Goal: Information Seeking & Learning: Learn about a topic

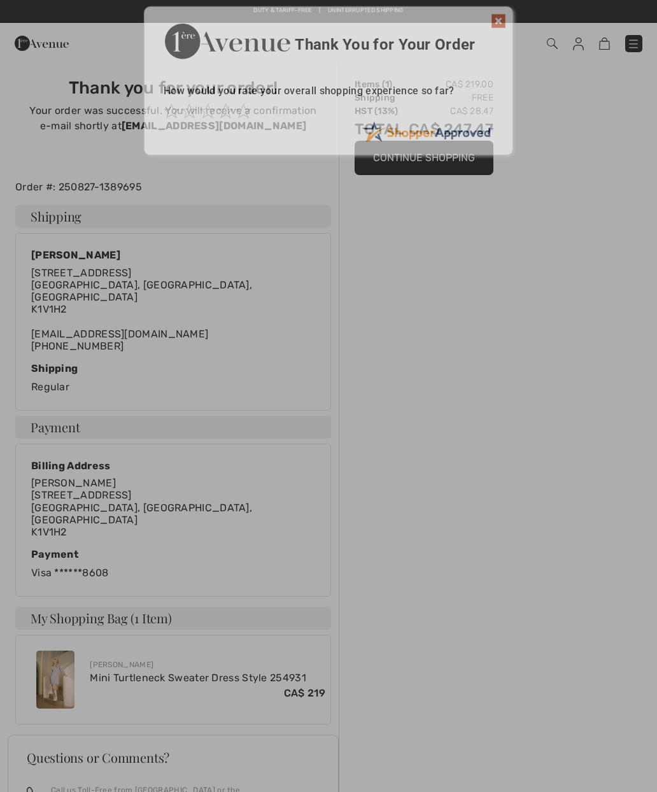
click at [558, 38] on div "Sorry! Something went wrong. Close Thank You for Your Order How would you rate …" at bounding box center [328, 81] width 657 height 162
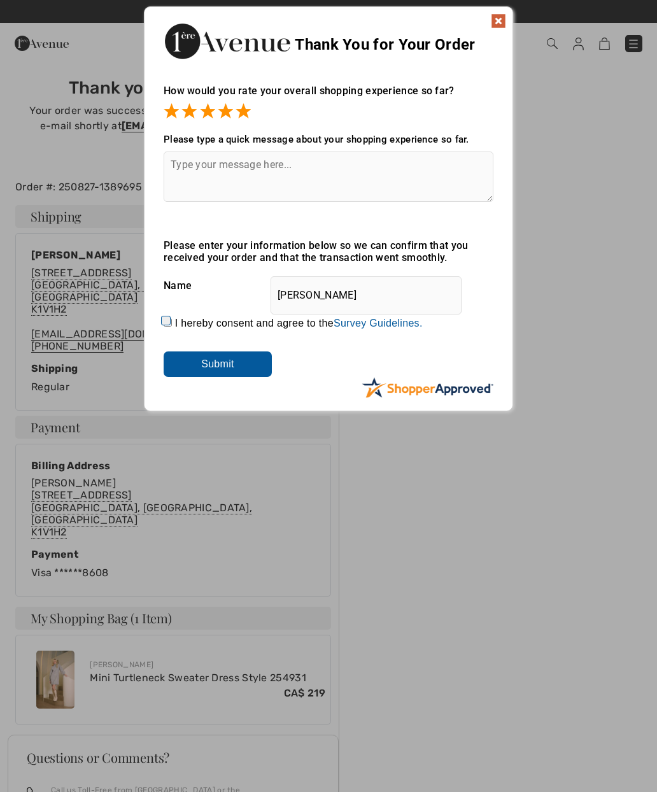
click at [218, 171] on textarea at bounding box center [329, 177] width 330 height 50
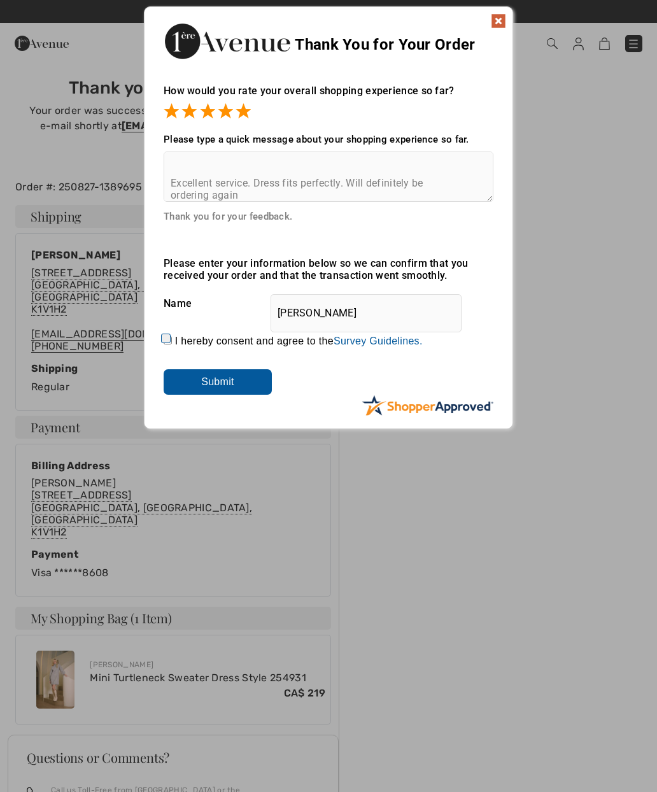
scroll to position [54, 0]
type textarea "Excellent Cush Toner Excellent service. Dress fits perfectly. Will definitely b…"
click at [172, 337] on input "I hereby consent and agree to the By submitting a review, you grant permission …" at bounding box center [168, 340] width 8 height 8
checkbox input "true"
click at [226, 380] on input "Submit" at bounding box center [218, 381] width 108 height 25
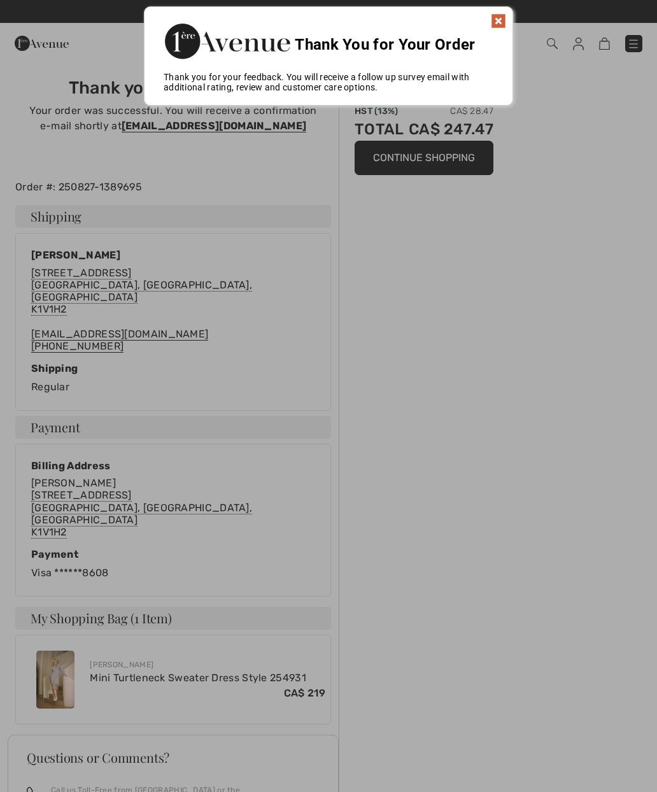
click at [504, 13] on img at bounding box center [498, 20] width 15 height 15
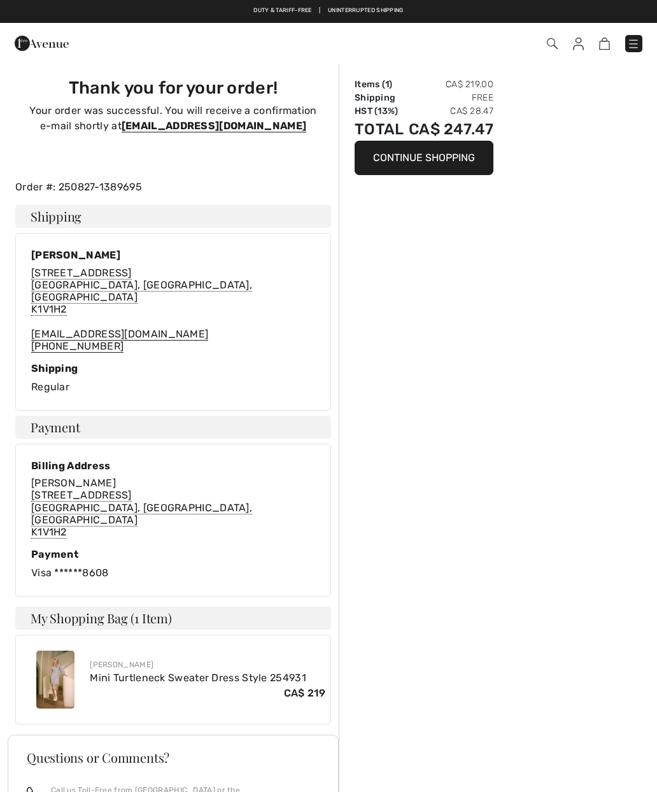
click at [569, 39] on span at bounding box center [463, 43] width 358 height 17
click at [558, 38] on span at bounding box center [463, 43] width 358 height 17
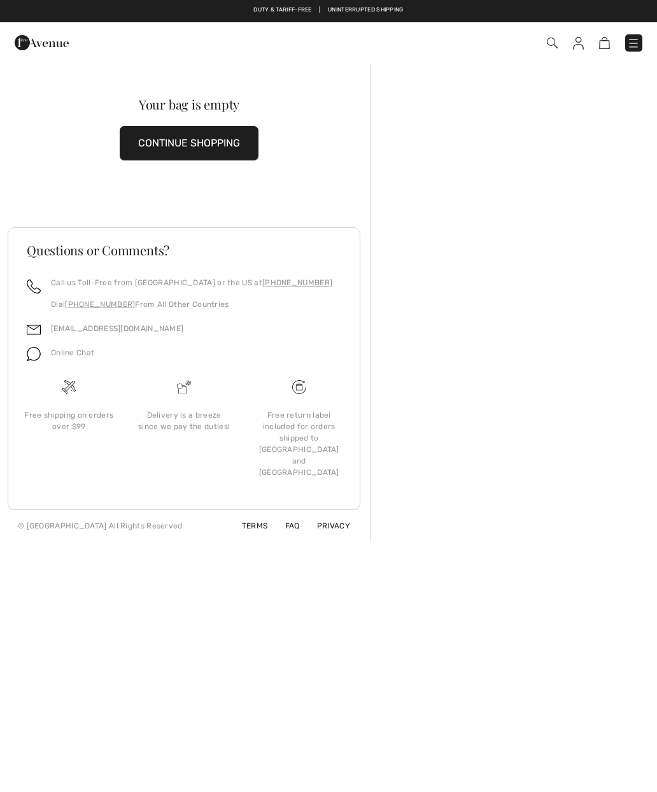
scroll to position [1, 0]
click at [555, 47] on img at bounding box center [552, 43] width 11 height 11
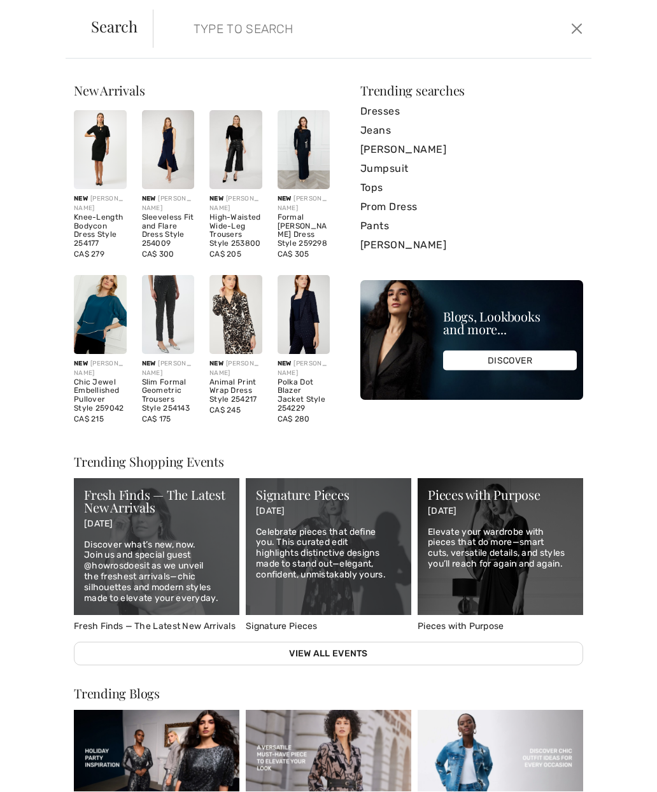
click at [204, 35] on input "search" at bounding box center [328, 29] width 288 height 38
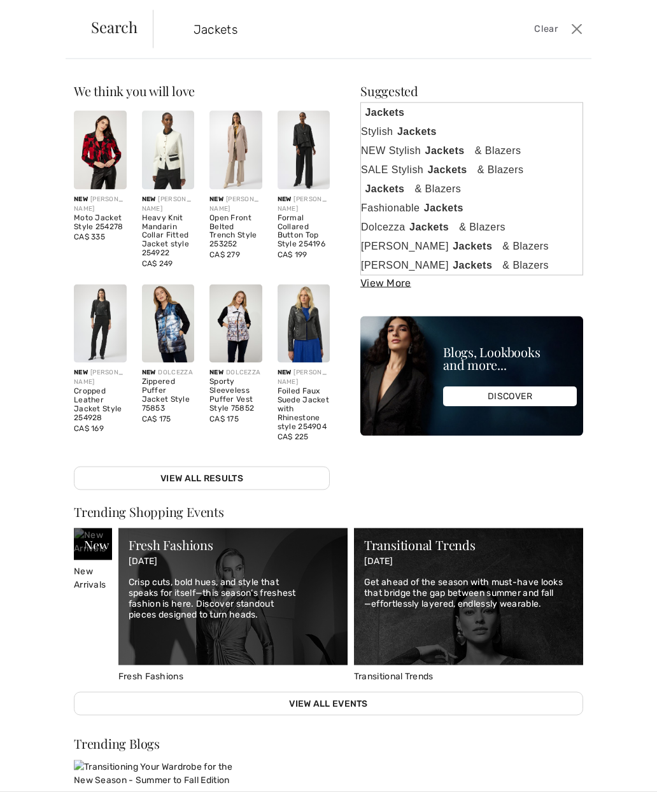
type input "Jackets"
click at [613, 446] on div "We think you will love New JOSEPH RIBKOFF Knee-Length Bodycon Dress Style 25417…" at bounding box center [328, 425] width 657 height 733
click at [437, 129] on strong "Jackets" at bounding box center [419, 132] width 52 height 16
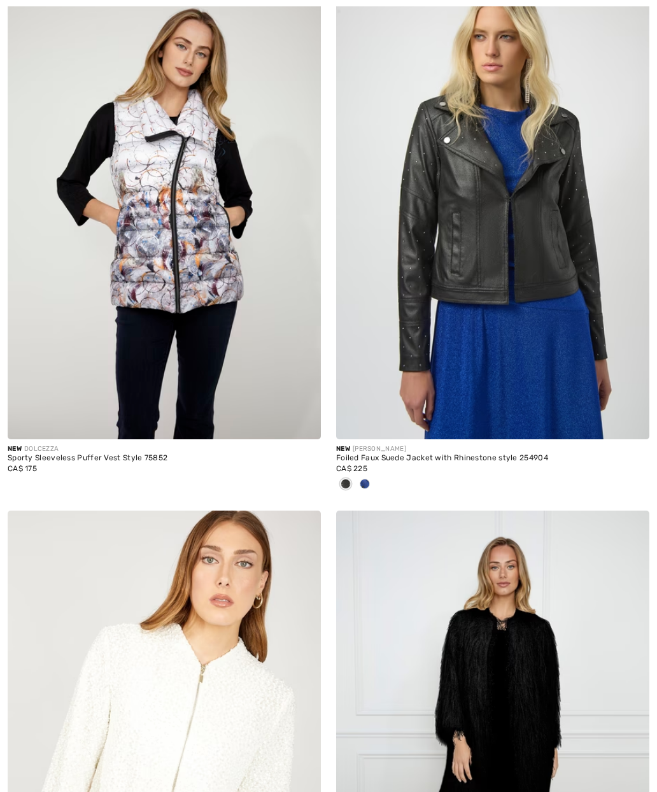
scroll to position [1916, 0]
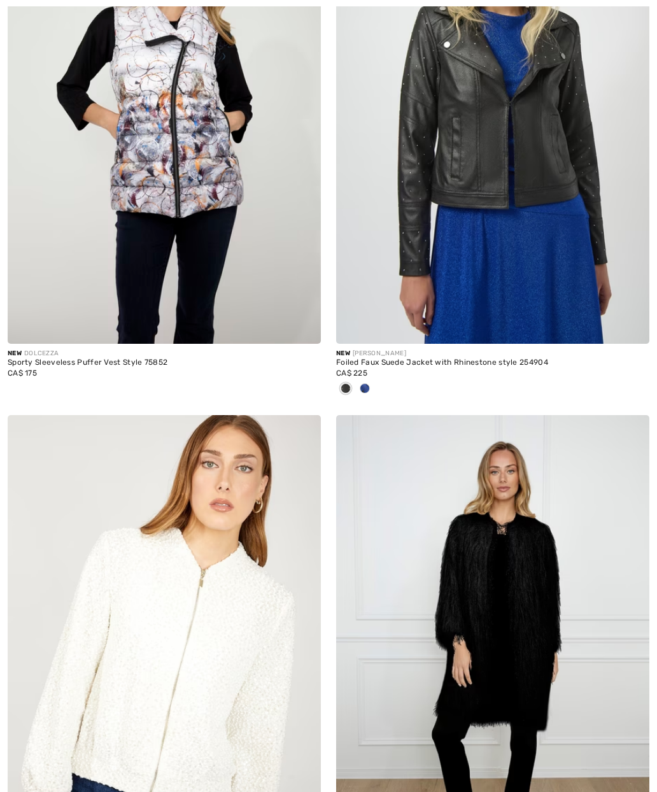
checkbox input "true"
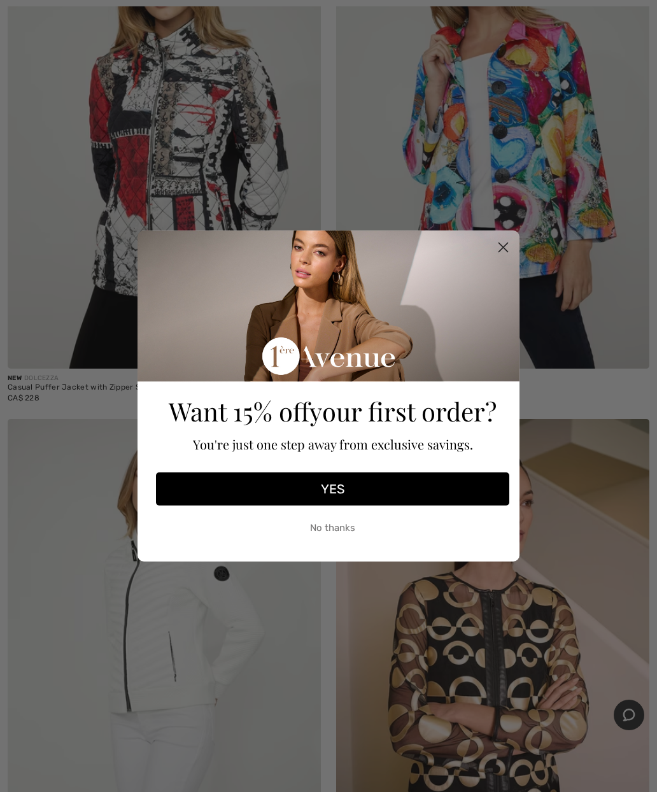
scroll to position [3570, 0]
click at [512, 258] on circle "Close dialog" at bounding box center [503, 247] width 21 height 21
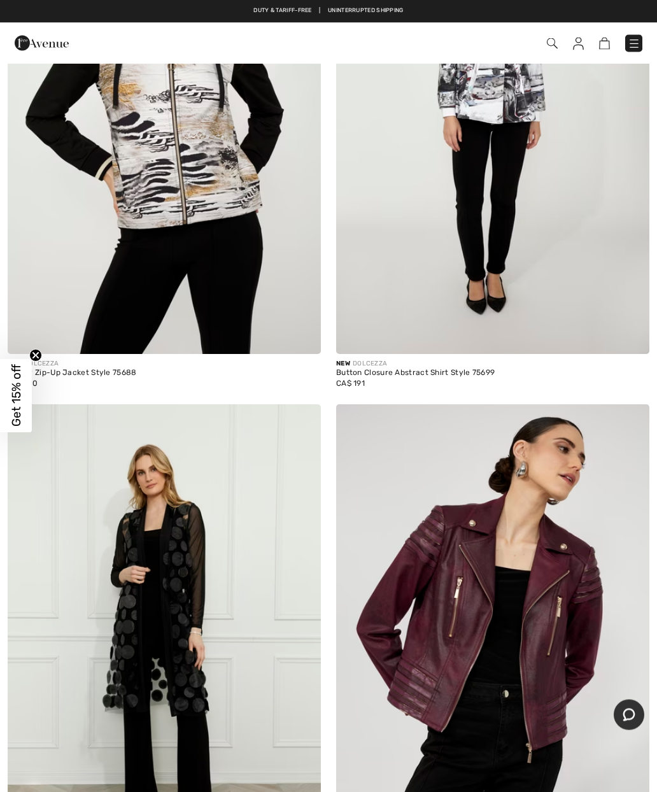
scroll to position [10089, 0]
click at [567, 37] on span at bounding box center [463, 43] width 358 height 17
click at [556, 39] on img at bounding box center [552, 43] width 11 height 11
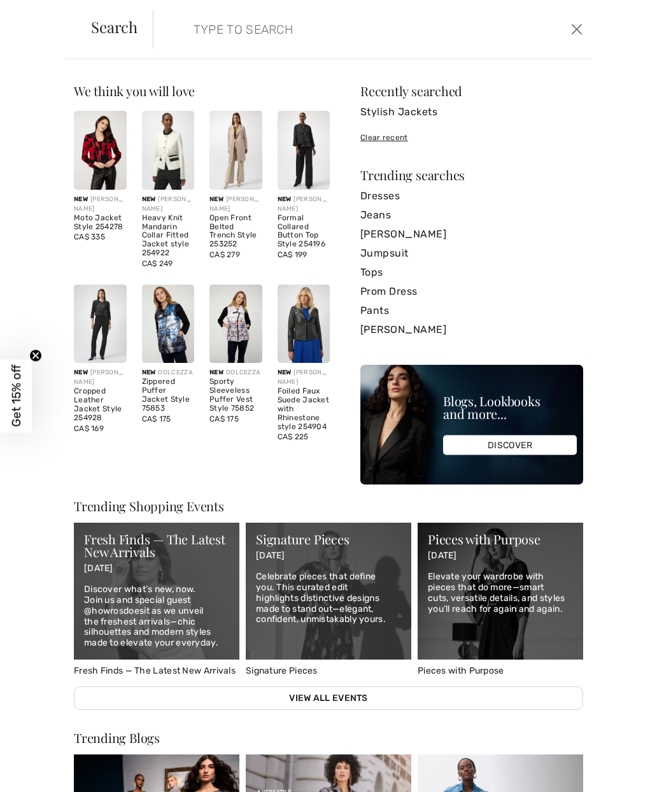
click at [178, 26] on form "Clear" at bounding box center [360, 29] width 415 height 38
click at [208, 23] on input "search" at bounding box center [328, 29] width 288 height 38
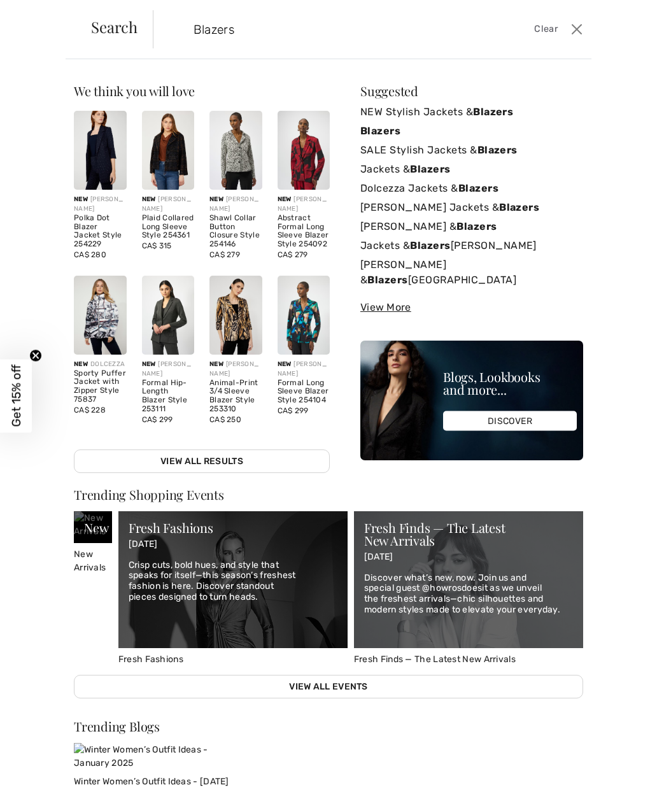
click at [238, 33] on input "Blazers" at bounding box center [328, 29] width 288 height 38
type input "Blazers"
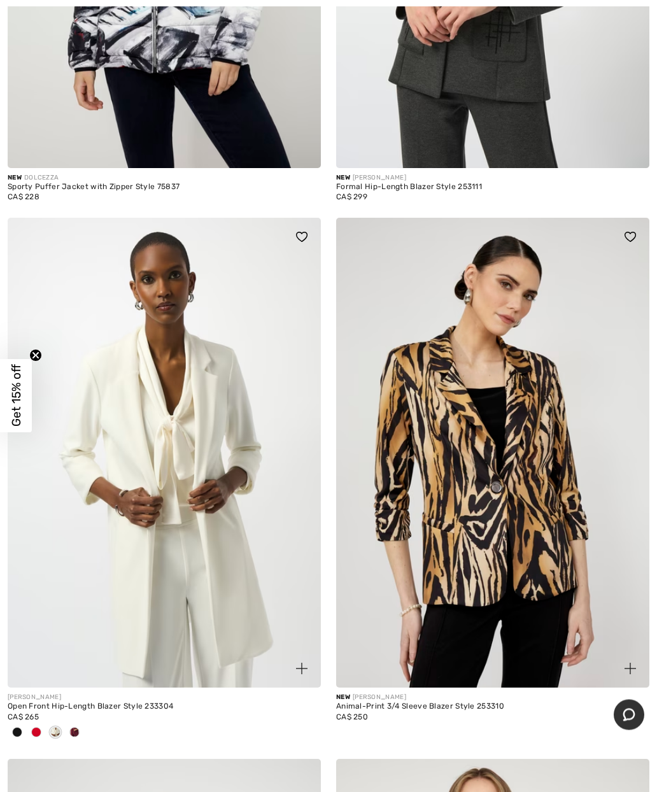
scroll to position [1501, 0]
click at [535, 520] on img at bounding box center [492, 453] width 313 height 470
click at [535, 467] on img at bounding box center [492, 453] width 313 height 470
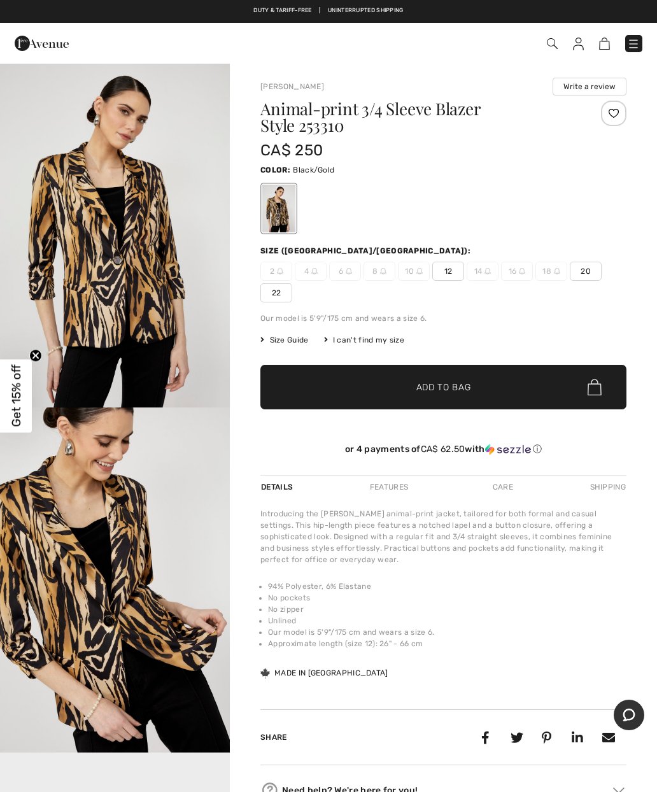
click at [489, 269] on img at bounding box center [487, 271] width 6 height 6
click at [305, 329] on div "Animal-print 3/4 Sleeve Blazer Style 253310 CA$ 250 Color: Black/Gold Size (CA/…" at bounding box center [443, 288] width 366 height 374
click at [293, 339] on span "Size Guide" at bounding box center [284, 339] width 48 height 11
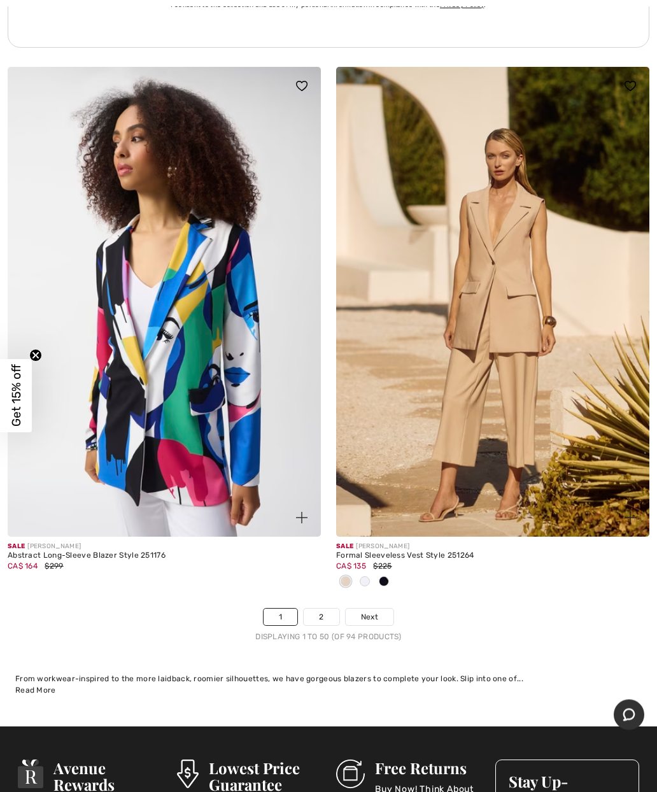
scroll to position [13291, 0]
click at [325, 609] on link "2" at bounding box center [321, 617] width 35 height 17
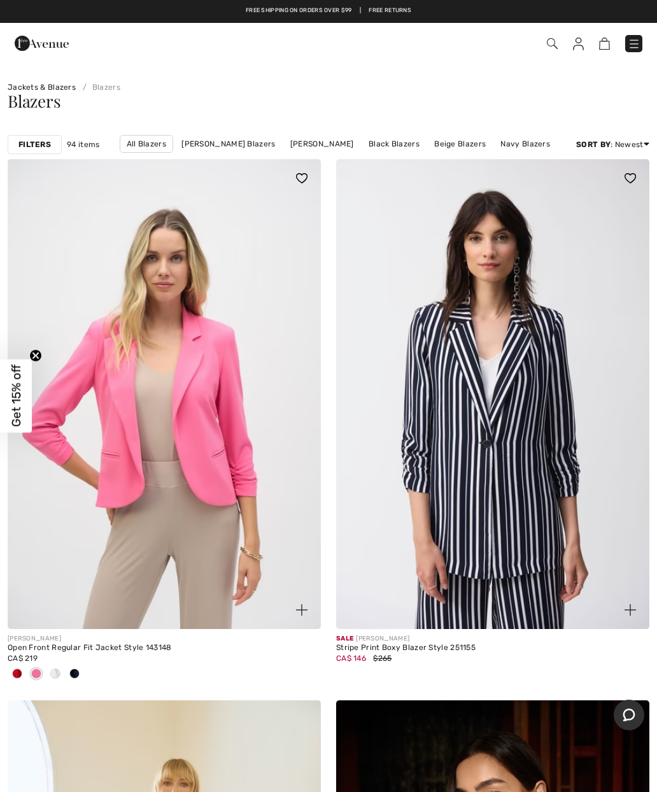
click at [556, 39] on img at bounding box center [552, 43] width 11 height 11
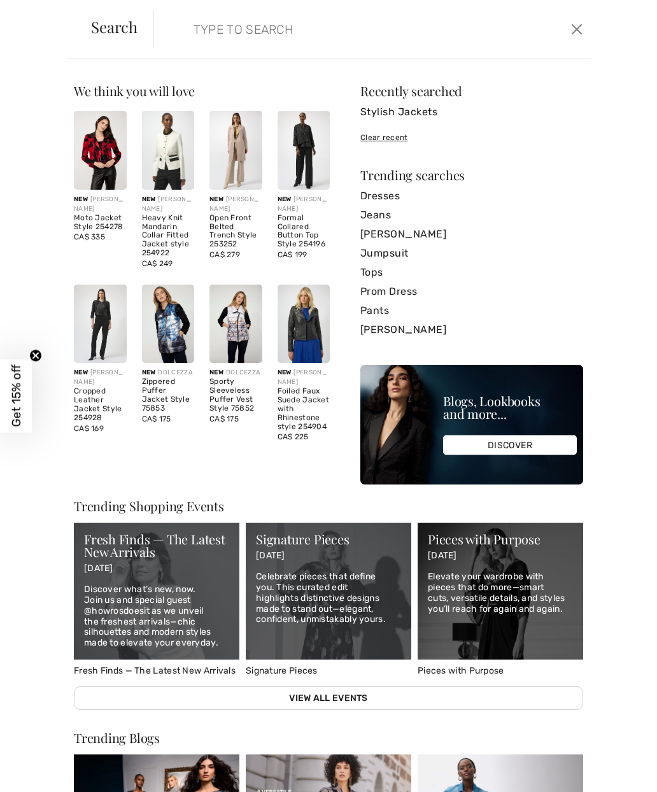
click at [203, 35] on input "search" at bounding box center [328, 29] width 288 height 38
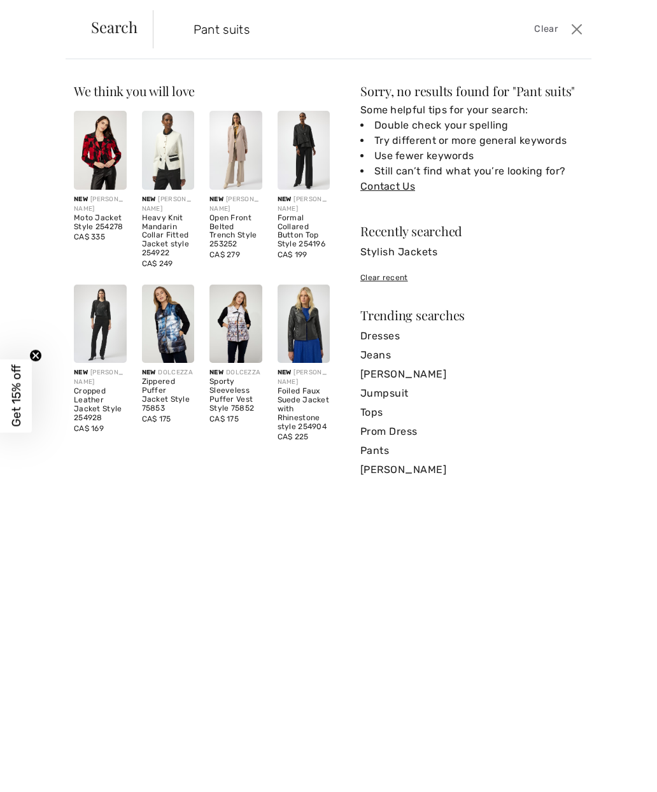
type input "Pant suits"
click at [392, 450] on link "Pants" at bounding box center [471, 450] width 223 height 19
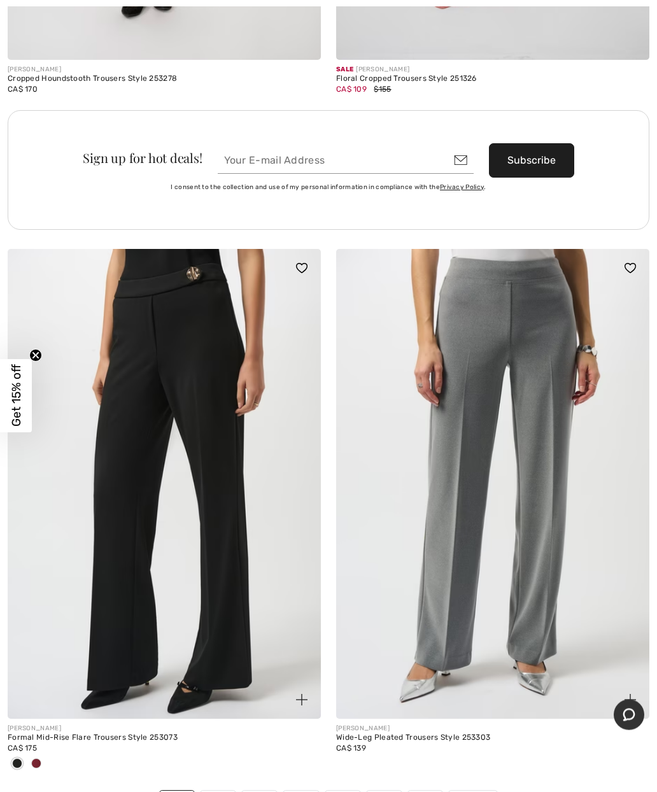
scroll to position [13151, 0]
click at [223, 791] on link "2" at bounding box center [218, 799] width 35 height 17
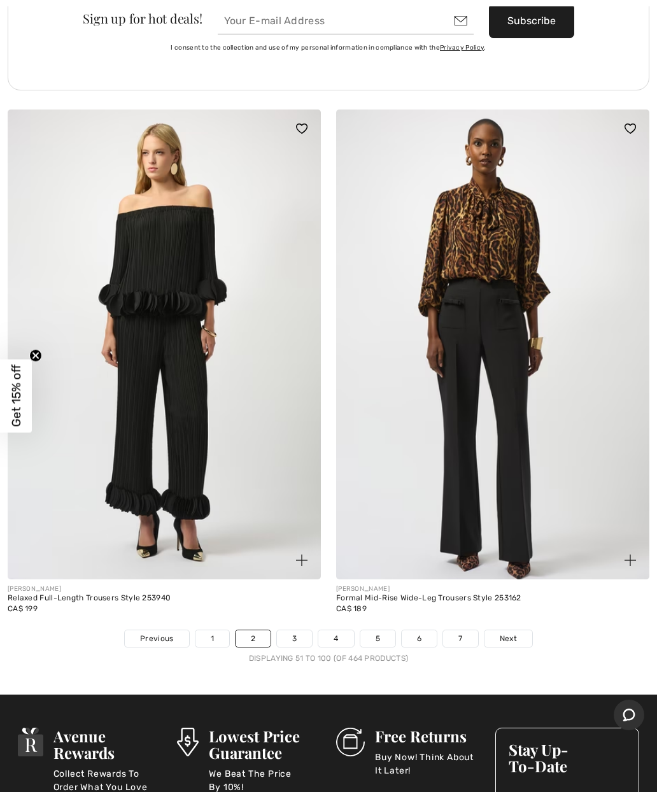
scroll to position [13289, 0]
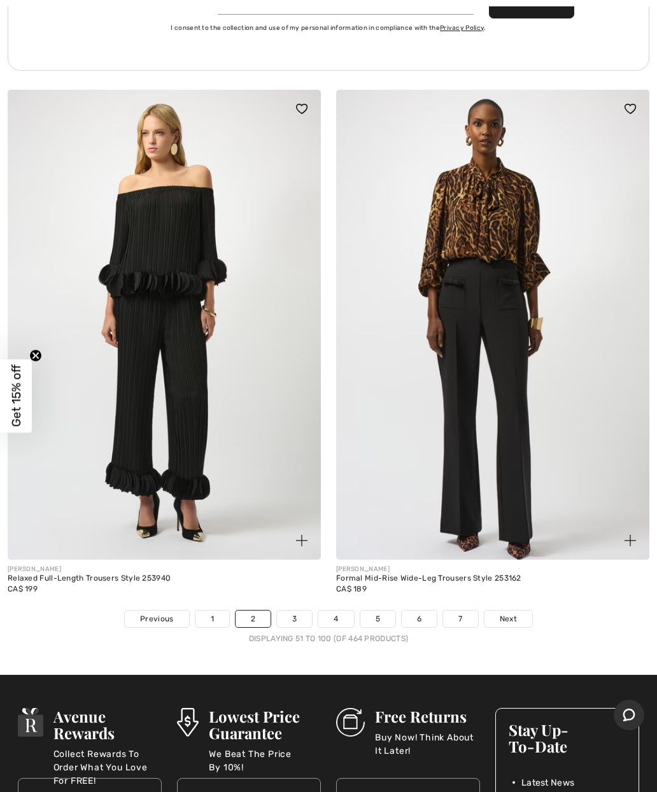
click at [523, 611] on link "Next" at bounding box center [508, 619] width 48 height 17
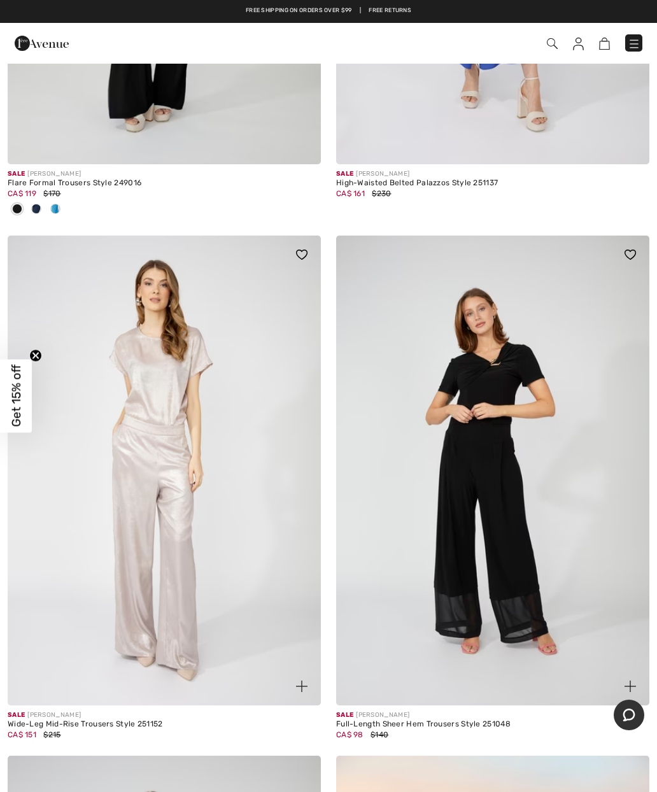
scroll to position [8165, 0]
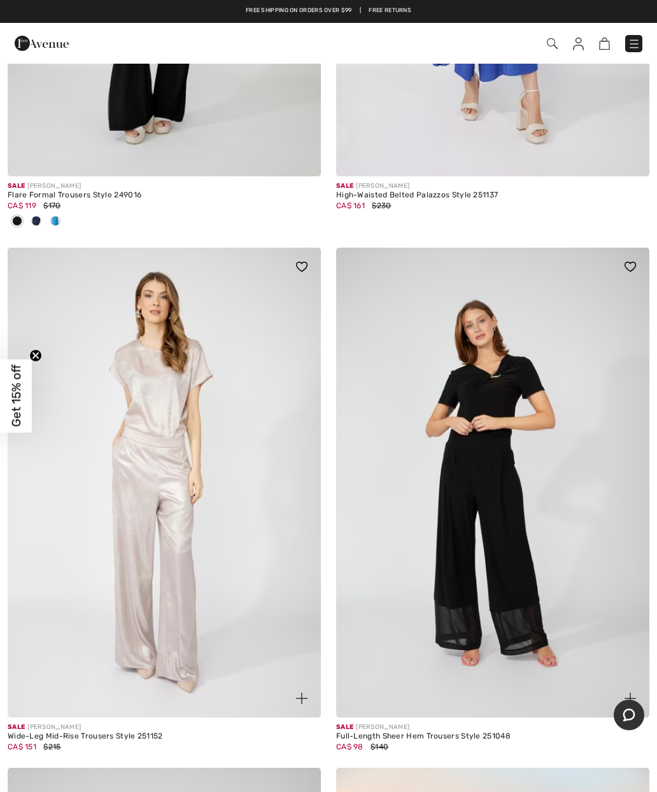
click at [562, 36] on span at bounding box center [463, 43] width 358 height 17
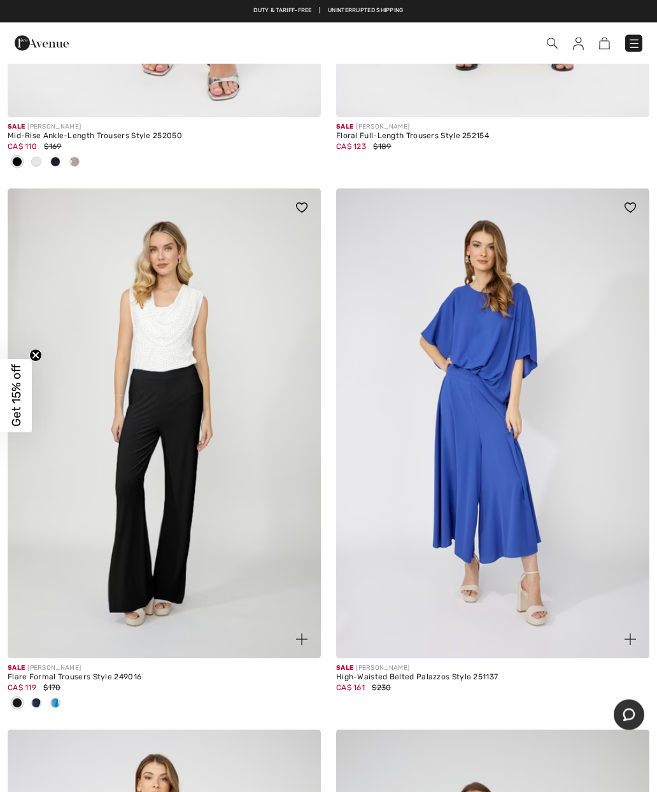
scroll to position [7683, 0]
click at [557, 43] on img at bounding box center [552, 43] width 11 height 11
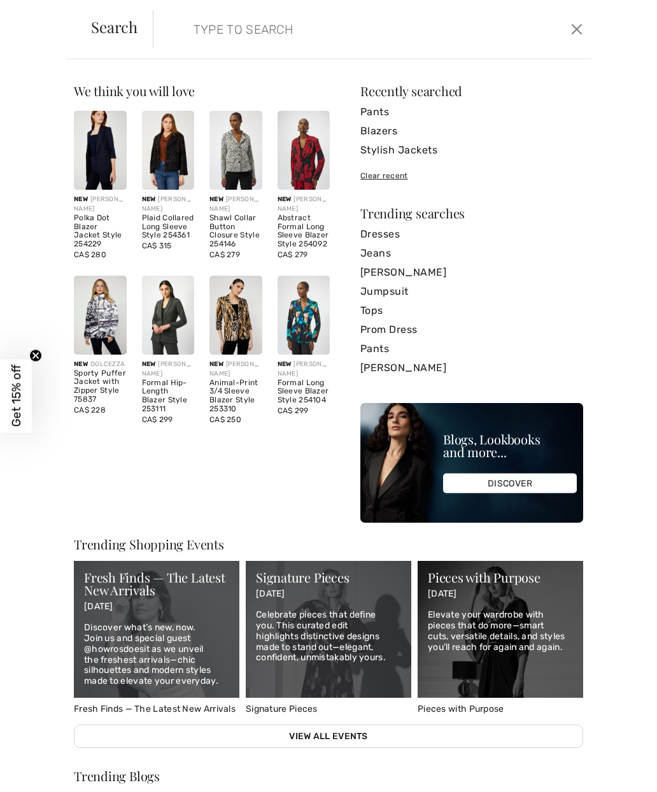
click at [206, 31] on input "search" at bounding box center [328, 29] width 288 height 38
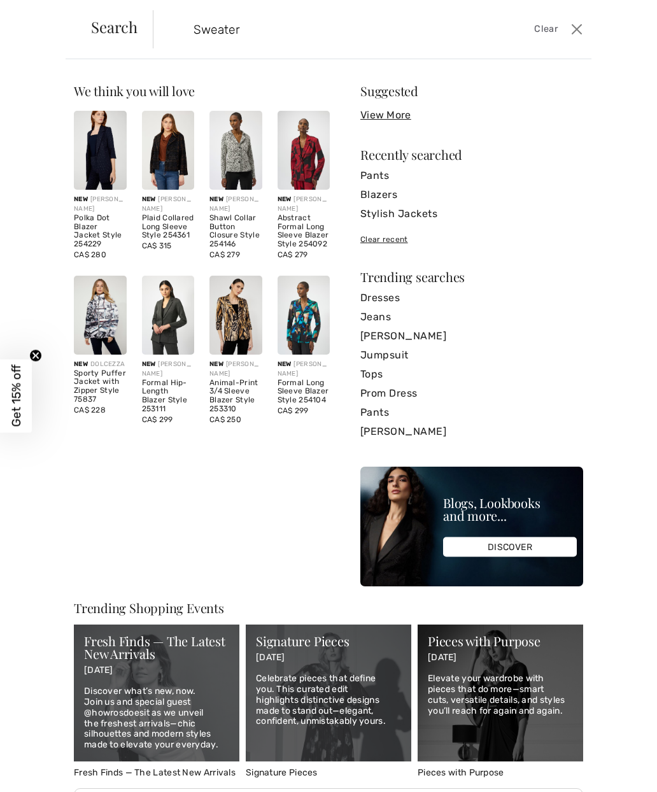
type input "Sweaters"
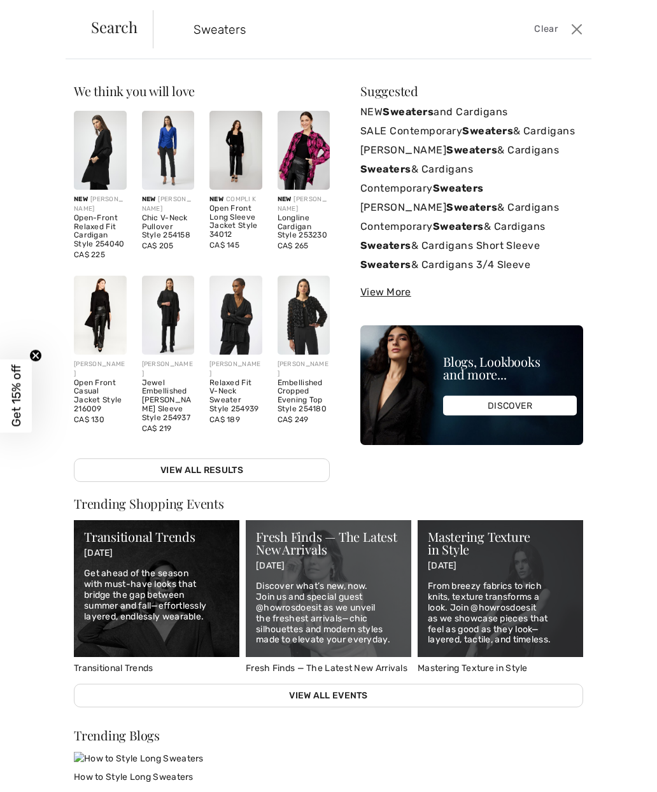
click at [495, 115] on link "NEW Sweaters and Cardigans" at bounding box center [471, 111] width 223 height 19
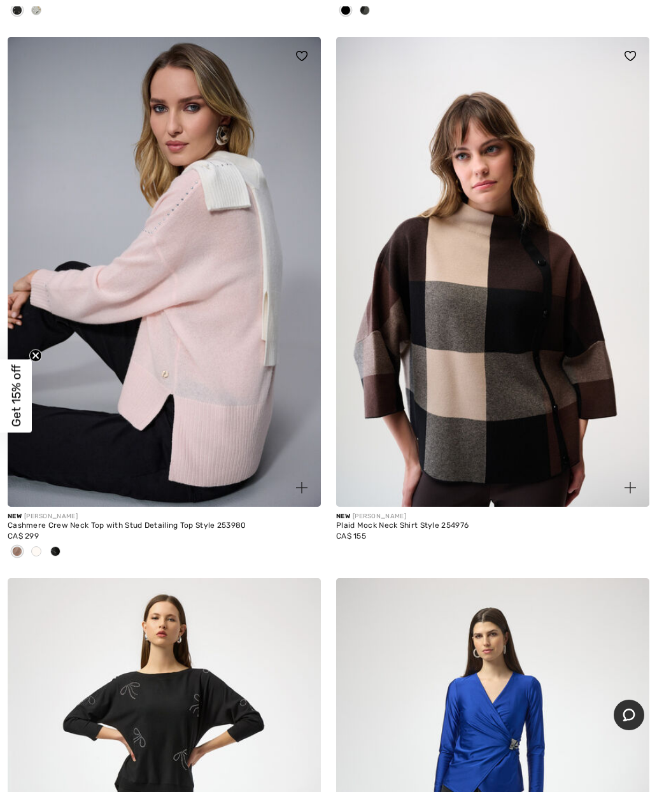
checkbox input "true"
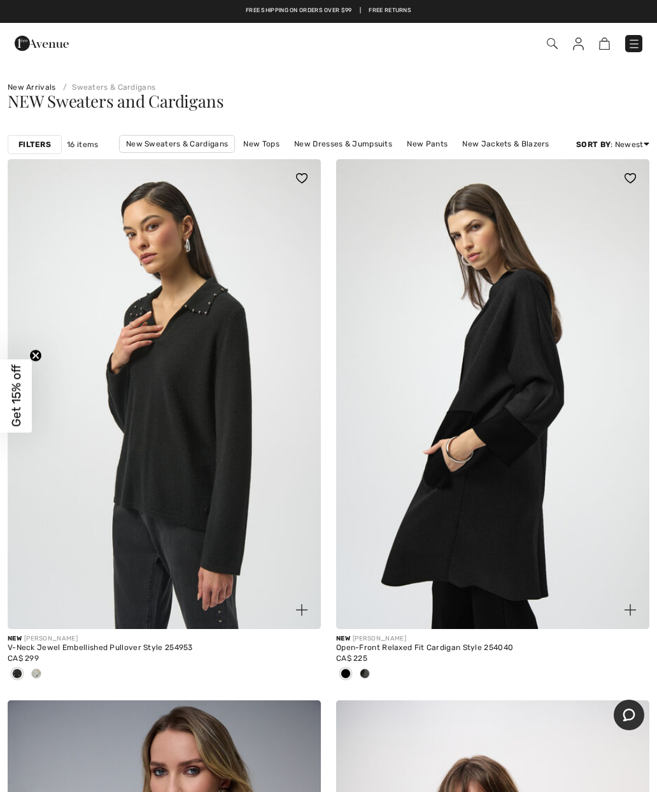
scroll to position [1, 0]
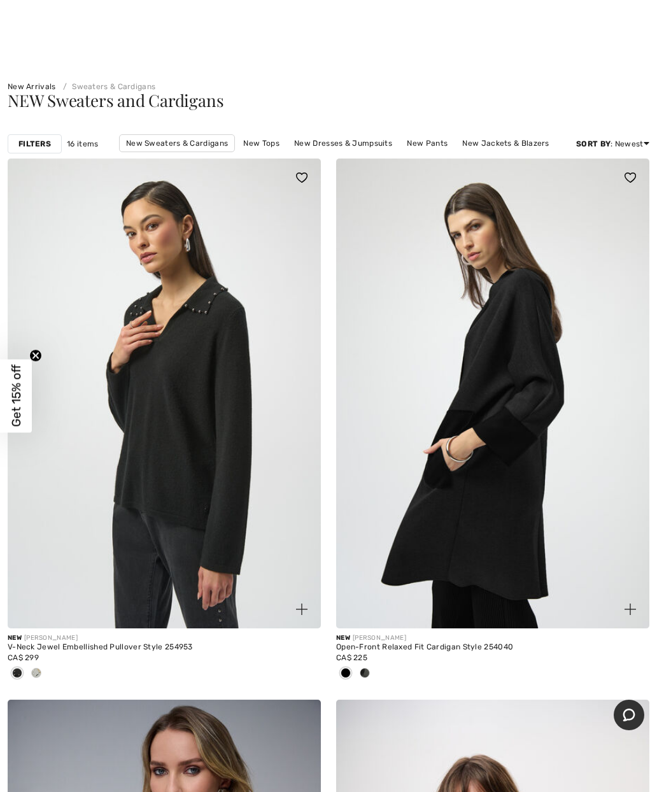
click at [254, 147] on link "New Tops" at bounding box center [261, 143] width 48 height 17
click at [251, 148] on link "New Tops" at bounding box center [261, 143] width 48 height 17
click at [262, 143] on link "New Tops" at bounding box center [261, 143] width 48 height 17
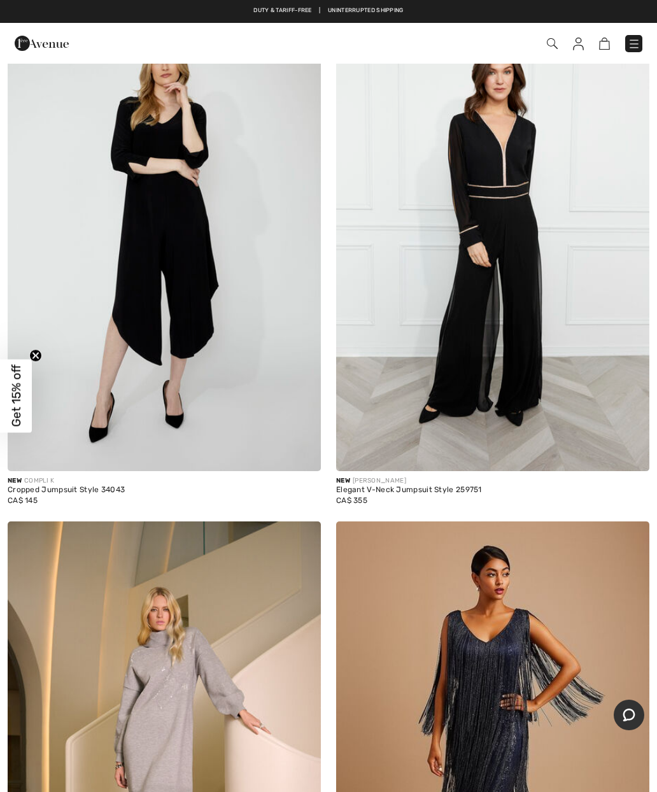
scroll to position [1748, 0]
